Goal: Task Accomplishment & Management: Complete application form

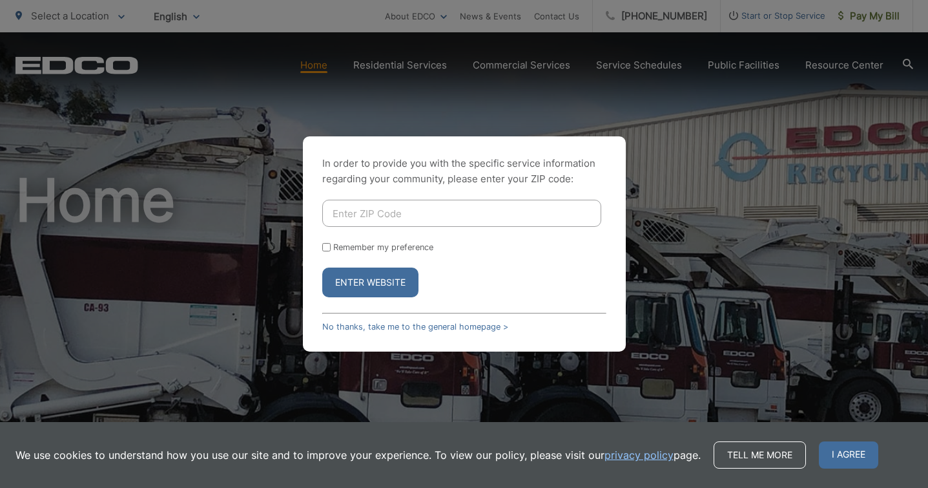
click at [435, 238] on form "Remember my preference Enter Website" at bounding box center [464, 249] width 284 height 98
click at [393, 211] on input "Enter ZIP Code" at bounding box center [461, 213] width 279 height 27
type input "92082"
click at [381, 276] on button "Enter Website" at bounding box center [370, 282] width 96 height 30
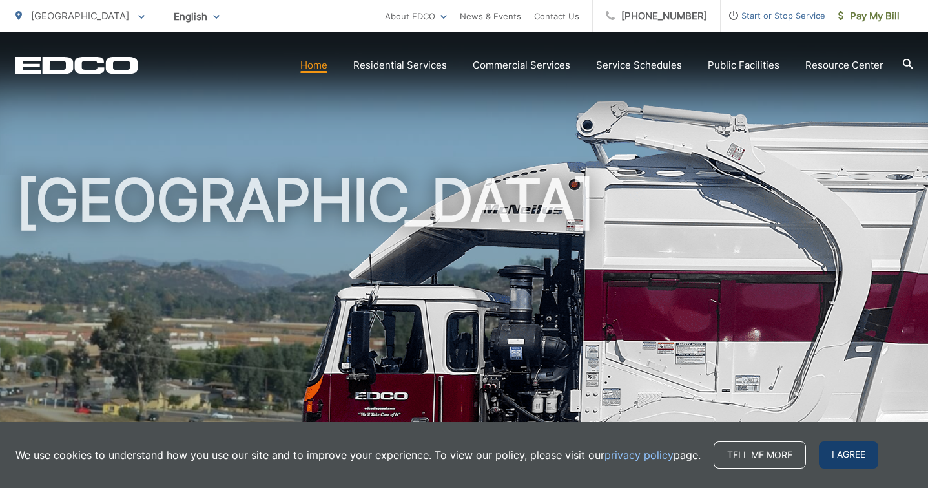
click at [844, 454] on span "I agree" at bounding box center [848, 454] width 59 height 27
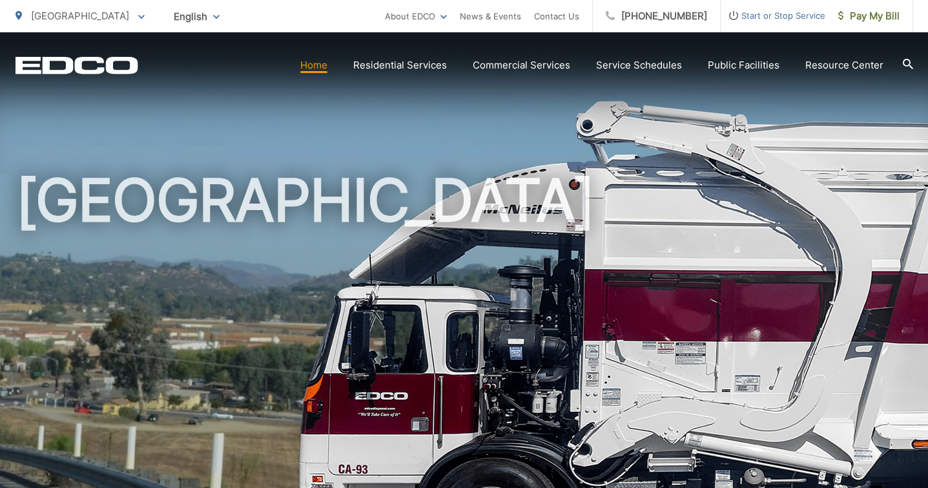
click at [760, 14] on span "Start or Stop Service" at bounding box center [773, 16] width 105 height 16
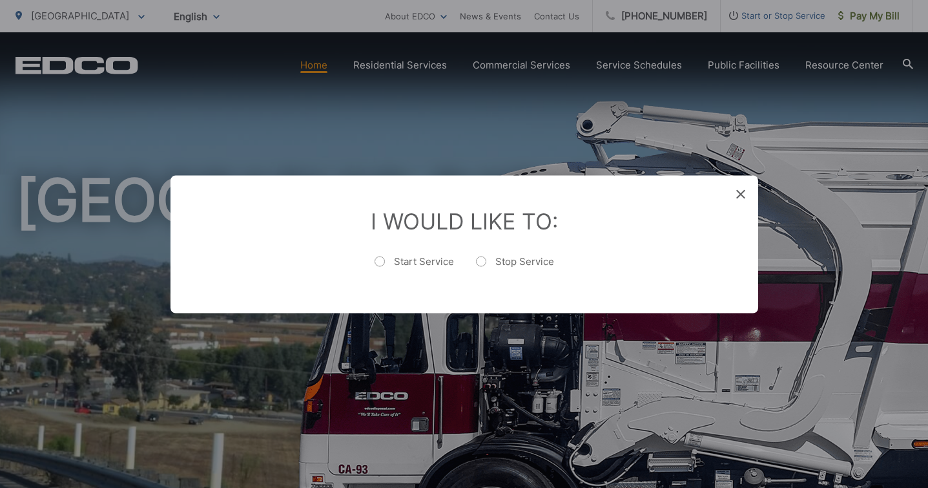
click at [495, 261] on label "Stop Service" at bounding box center [515, 268] width 78 height 26
radio input "true"
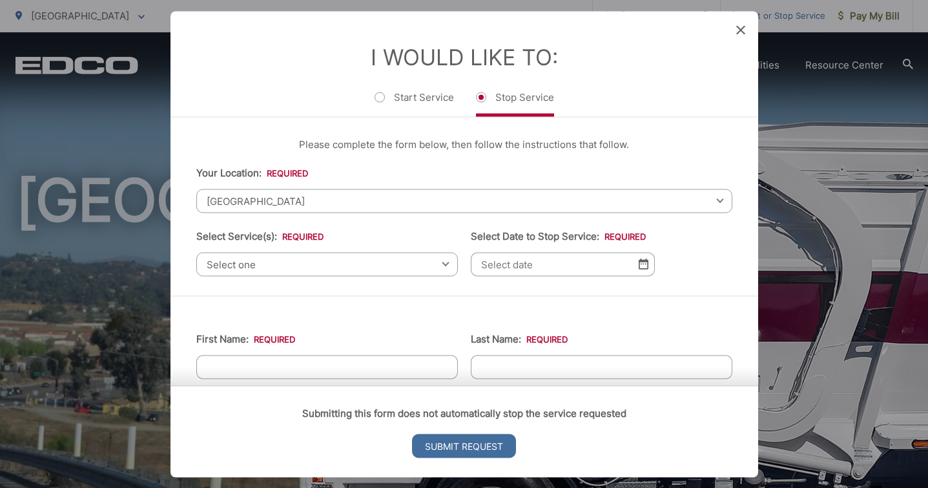
click at [263, 260] on span "Select one" at bounding box center [327, 264] width 262 height 24
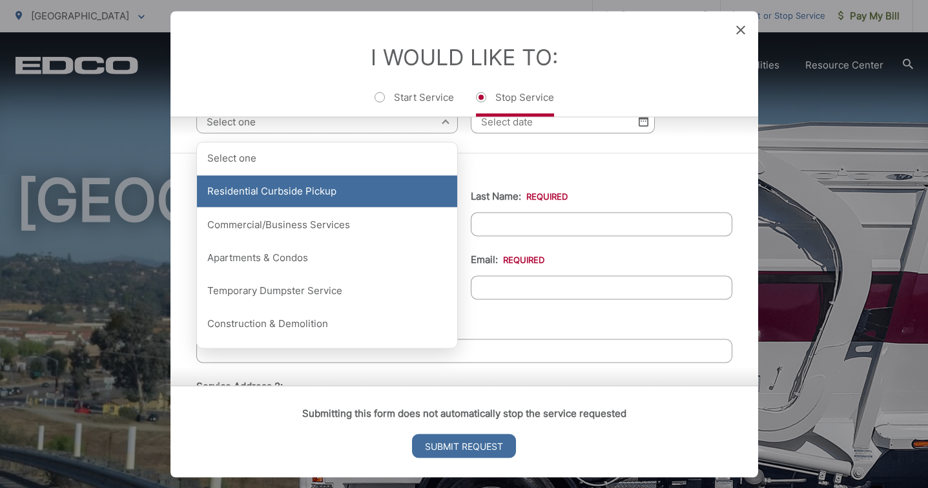
scroll to position [105, 0]
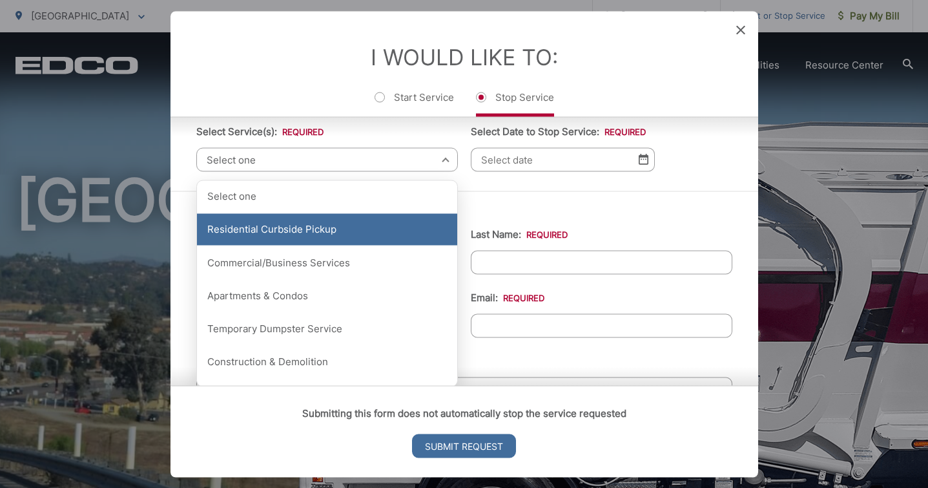
click at [295, 233] on div "Residential Curbside Pickup" at bounding box center [327, 229] width 260 height 32
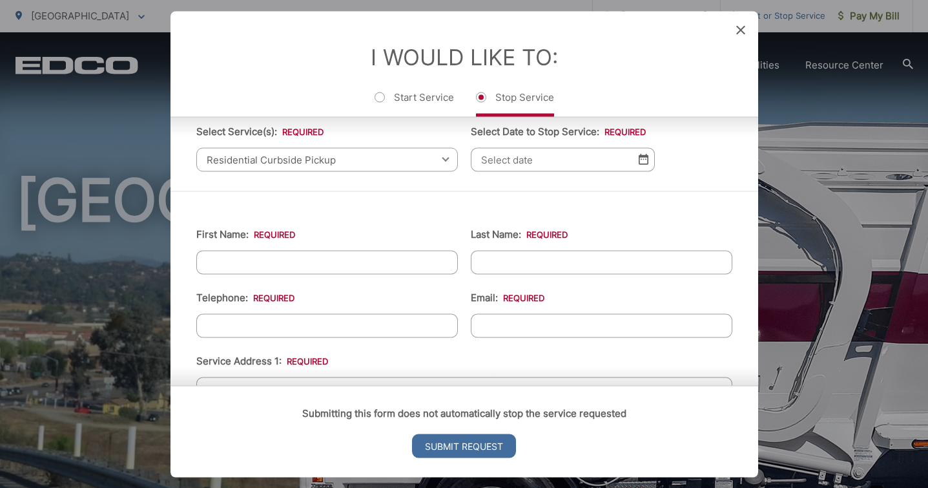
click at [440, 158] on span "Residential Curbside Pickup" at bounding box center [327, 159] width 262 height 24
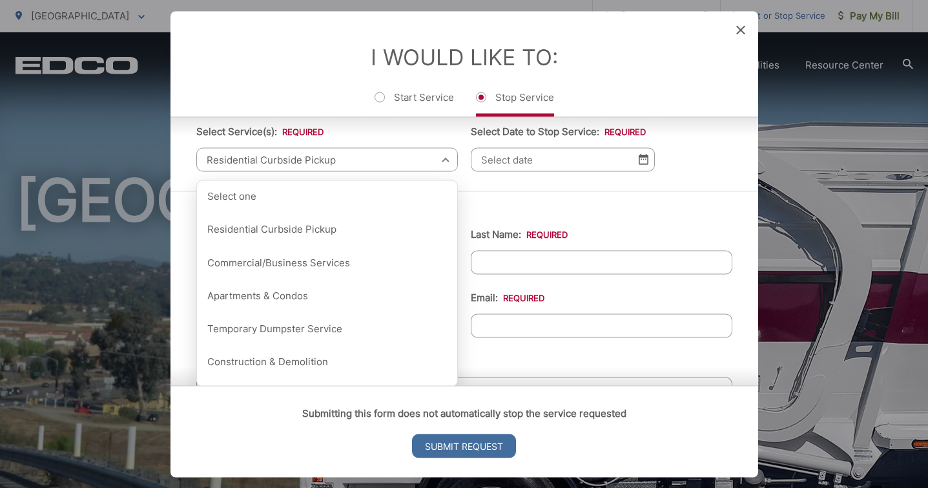
click at [548, 264] on input "Last Name: *" at bounding box center [602, 262] width 262 height 24
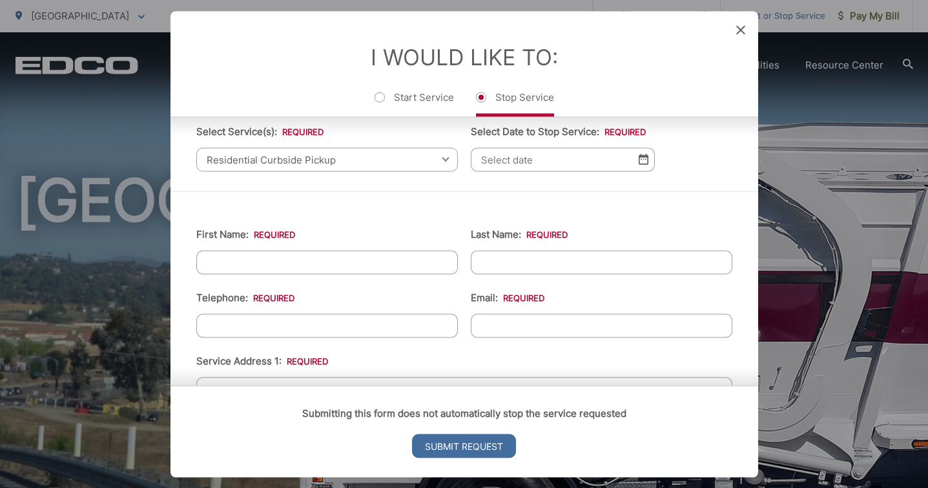
type input "Tietz"
type input "Michelle"
type input "4063638112"
type input "michelletietz1@gmail.com"
type input "11345 San Antonio Way"
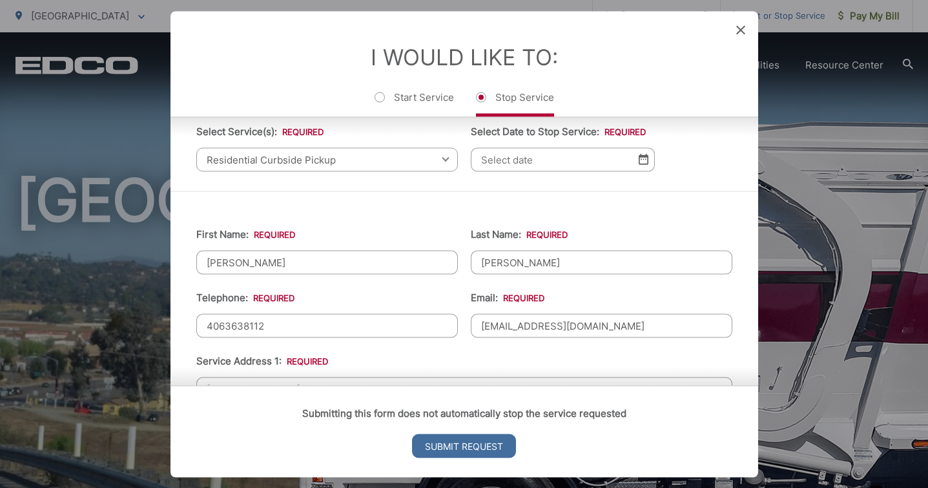
type input "(406) 363-8112"
click at [586, 156] on input "Select Date to Stop Service: *" at bounding box center [563, 159] width 184 height 24
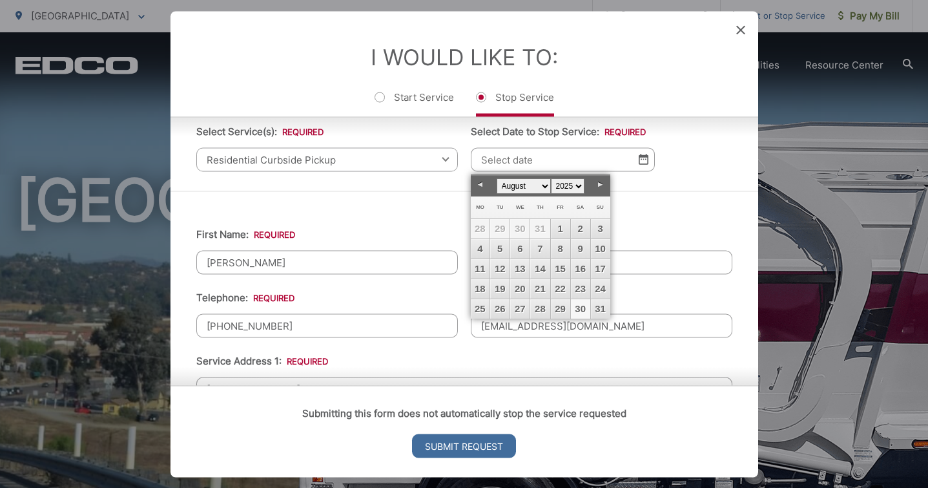
click at [584, 308] on link "30" at bounding box center [580, 308] width 19 height 19
type input "08/30/2025"
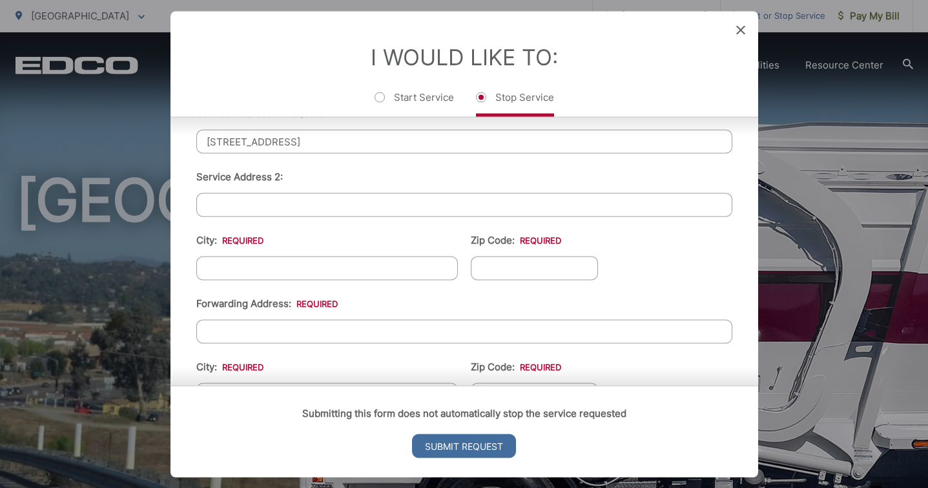
scroll to position [359, 0]
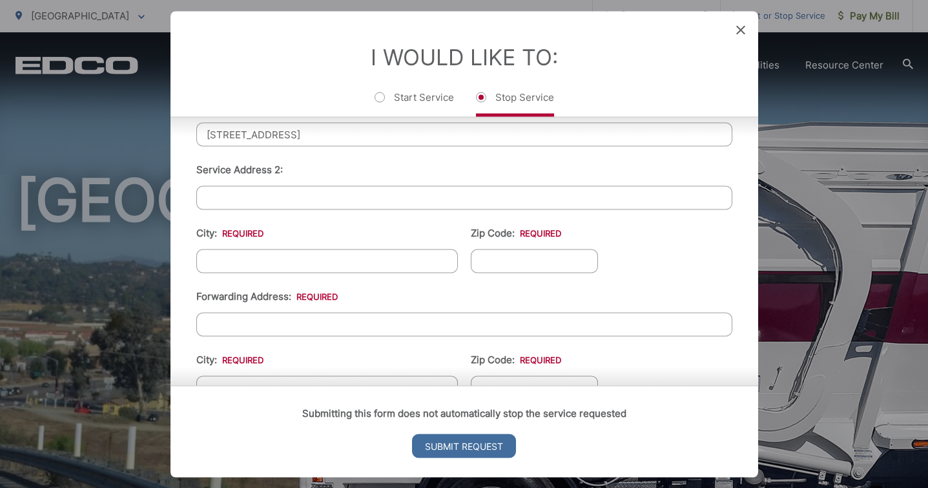
click at [252, 262] on input "City: *" at bounding box center [327, 261] width 262 height 24
type input "[GEOGRAPHIC_DATA]"
type input "92082"
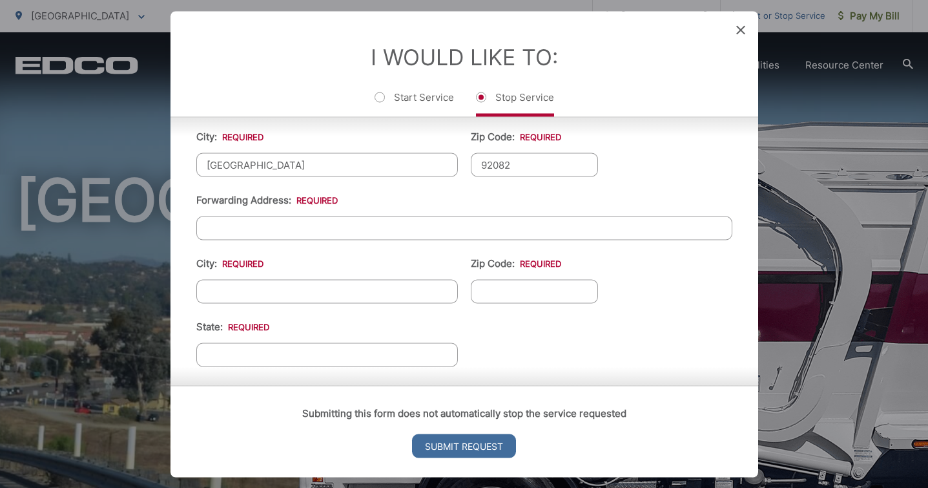
scroll to position [483, 0]
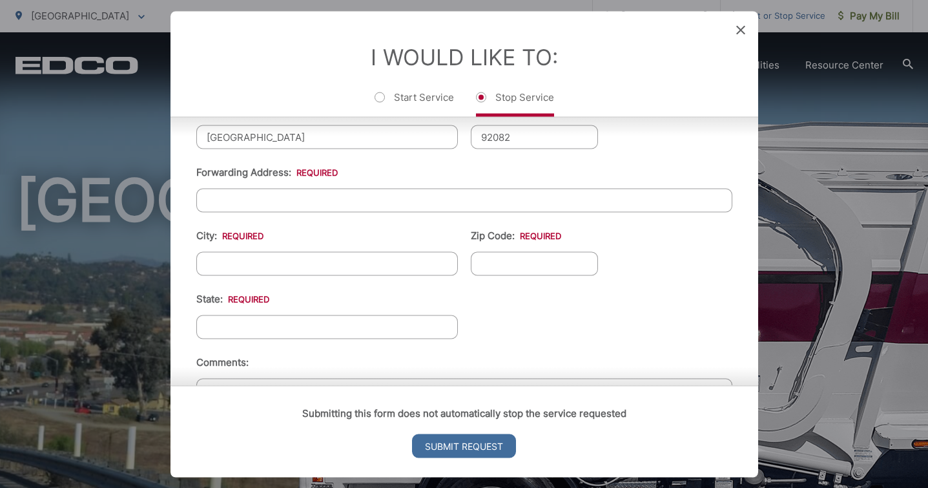
click at [288, 210] on input "Forwarding Address: *" at bounding box center [464, 200] width 536 height 24
click at [274, 202] on input "Forwarding Address: *" at bounding box center [464, 200] width 536 height 24
type input "PO Box 1169"
click at [250, 259] on input "City: *" at bounding box center [327, 263] width 262 height 24
type input "Darby"
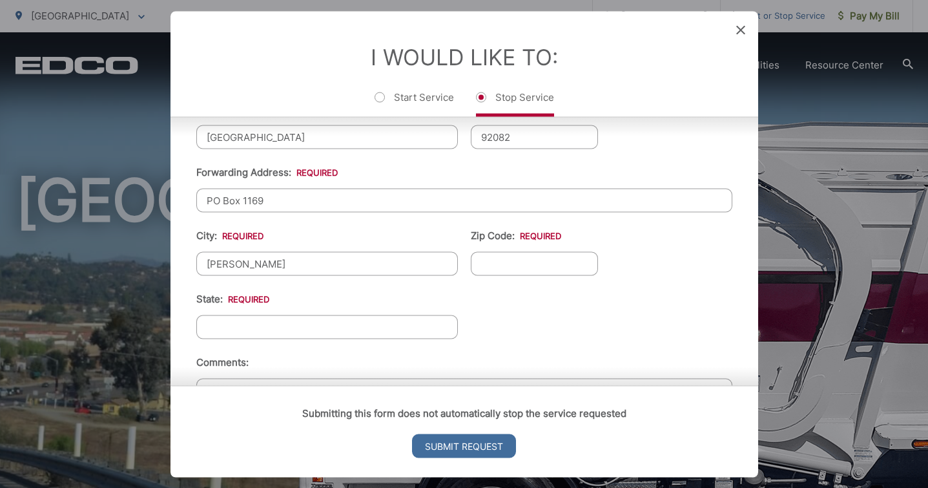
type input "59829"
type input "MT"
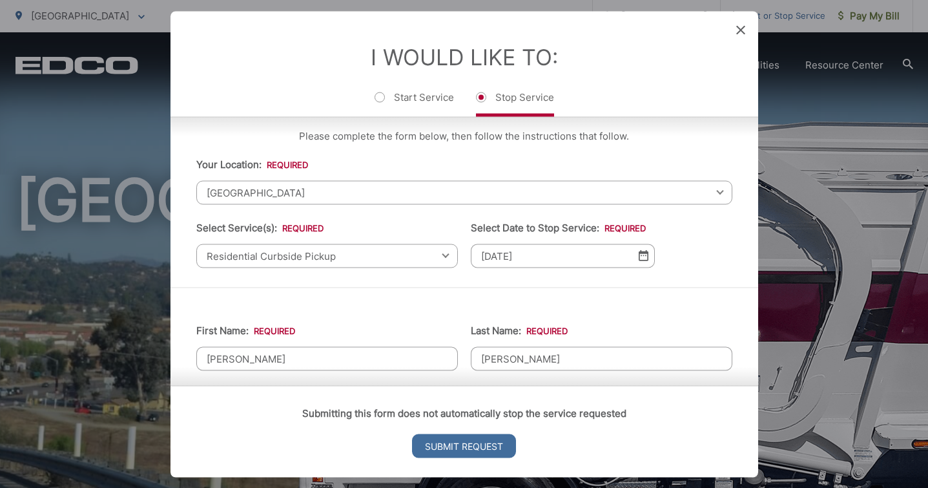
scroll to position [10, 0]
type input "Darby"
click at [413, 257] on span "Residential Curbside Pickup" at bounding box center [327, 254] width 262 height 24
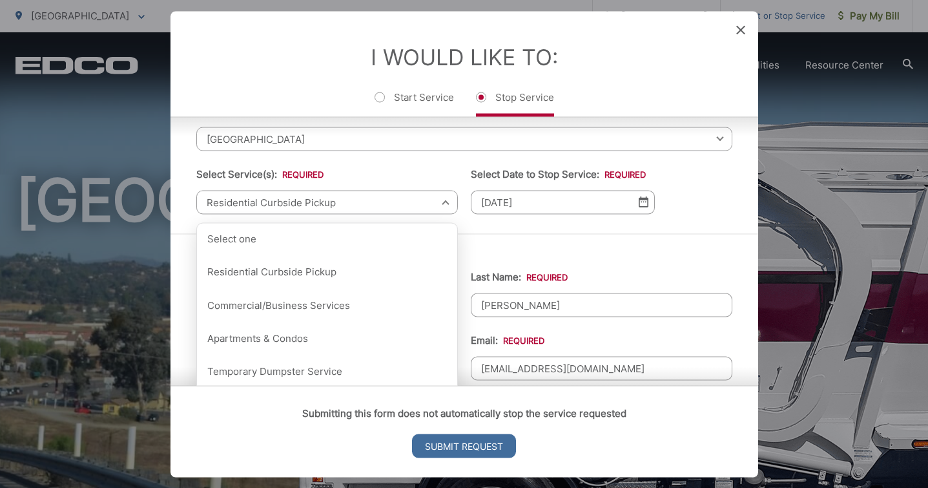
scroll to position [69, 0]
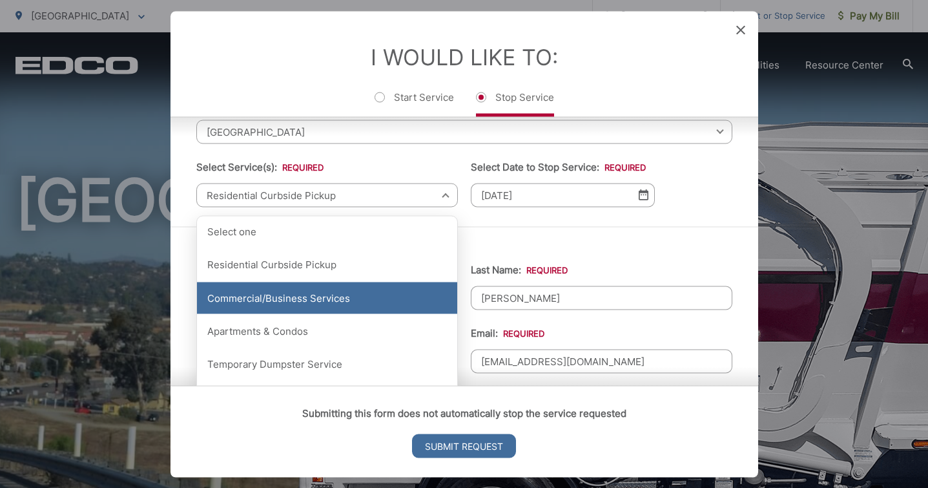
click at [304, 303] on div "Commercial/Business Services" at bounding box center [327, 298] width 260 height 32
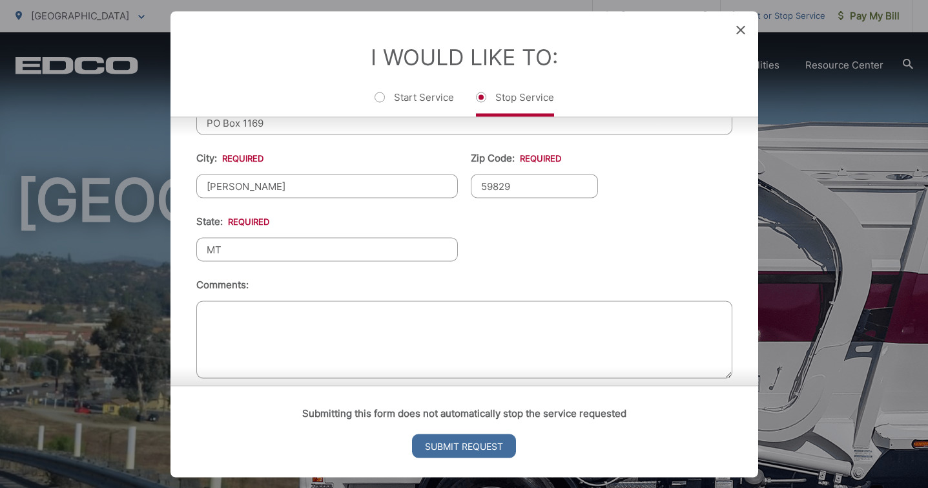
scroll to position [576, 0]
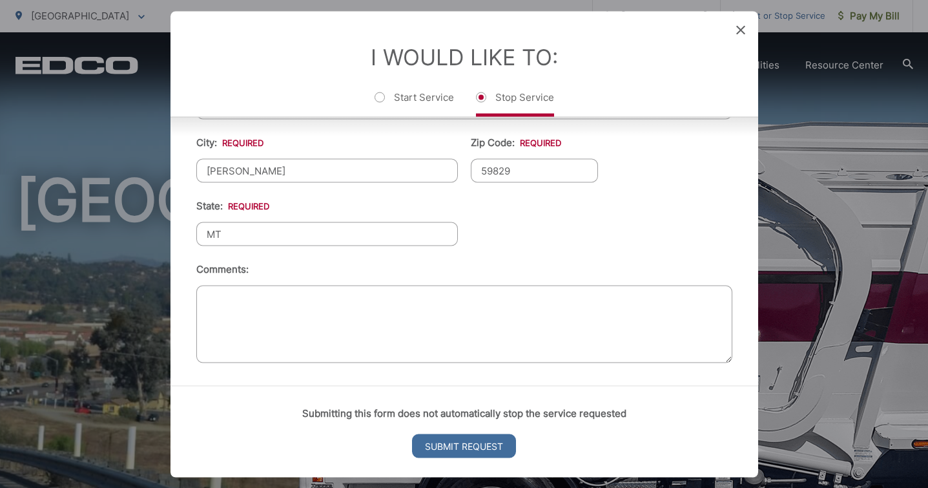
click at [282, 307] on textarea "Comments:" at bounding box center [464, 324] width 536 height 78
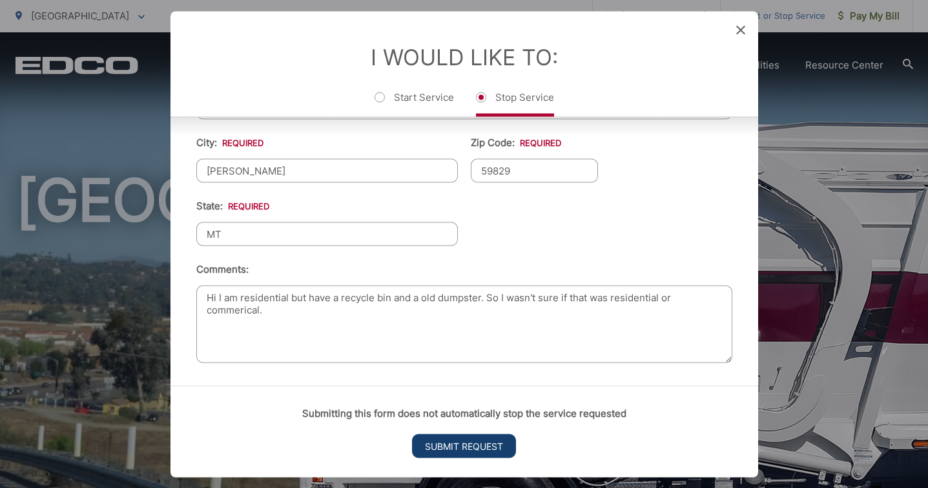
type textarea "Hi I am residential but have a recycle bin and a old dumpster. So I wasn't sure…"
click at [457, 444] on input "Submit Request" at bounding box center [464, 445] width 104 height 24
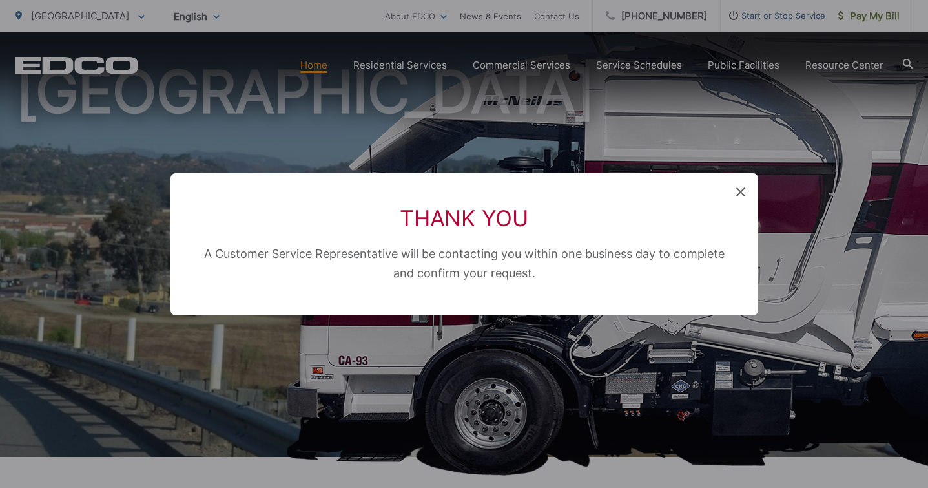
scroll to position [0, 0]
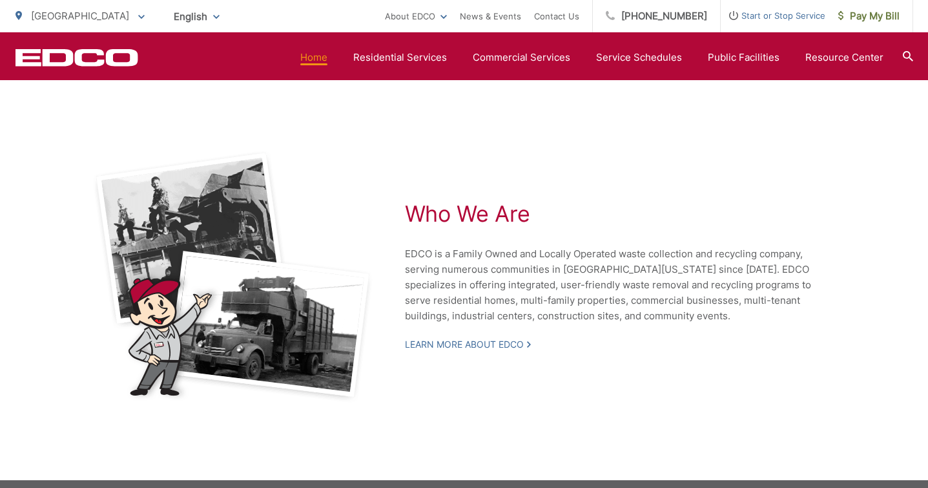
scroll to position [2220, 0]
